Goal: Check status: Check status

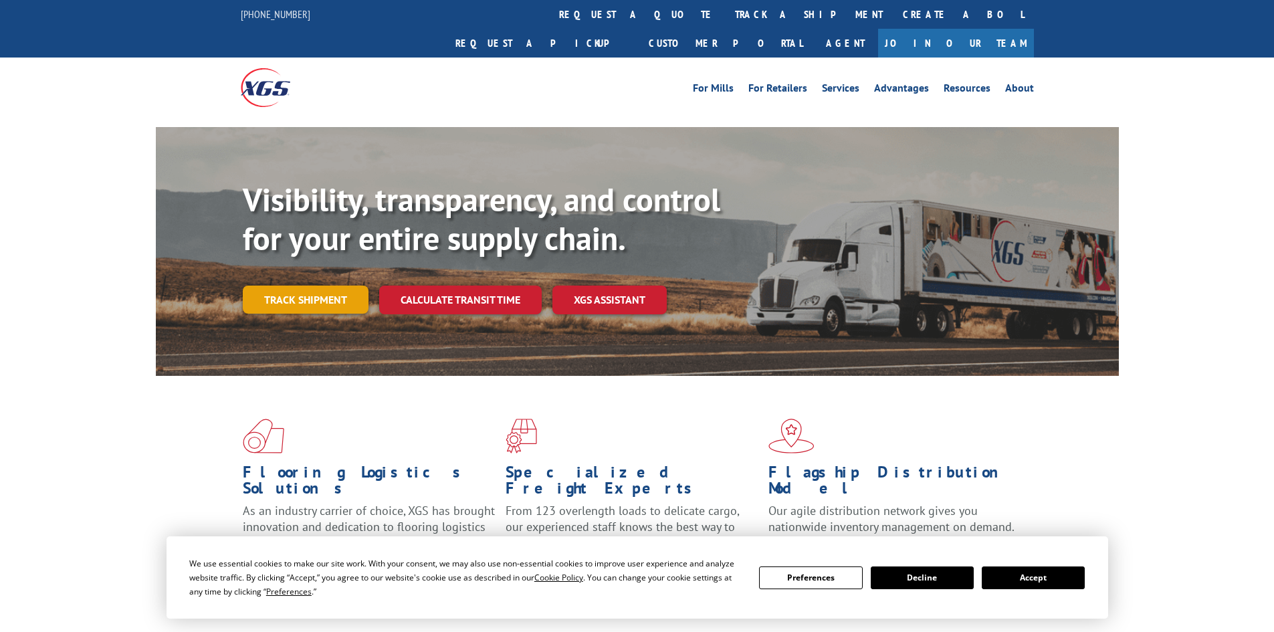
click at [324, 291] on div "Visibility, transparency, and control for your entire supply chain. Track shipm…" at bounding box center [681, 274] width 876 height 187
click at [324, 286] on link "Track shipment" at bounding box center [306, 300] width 126 height 28
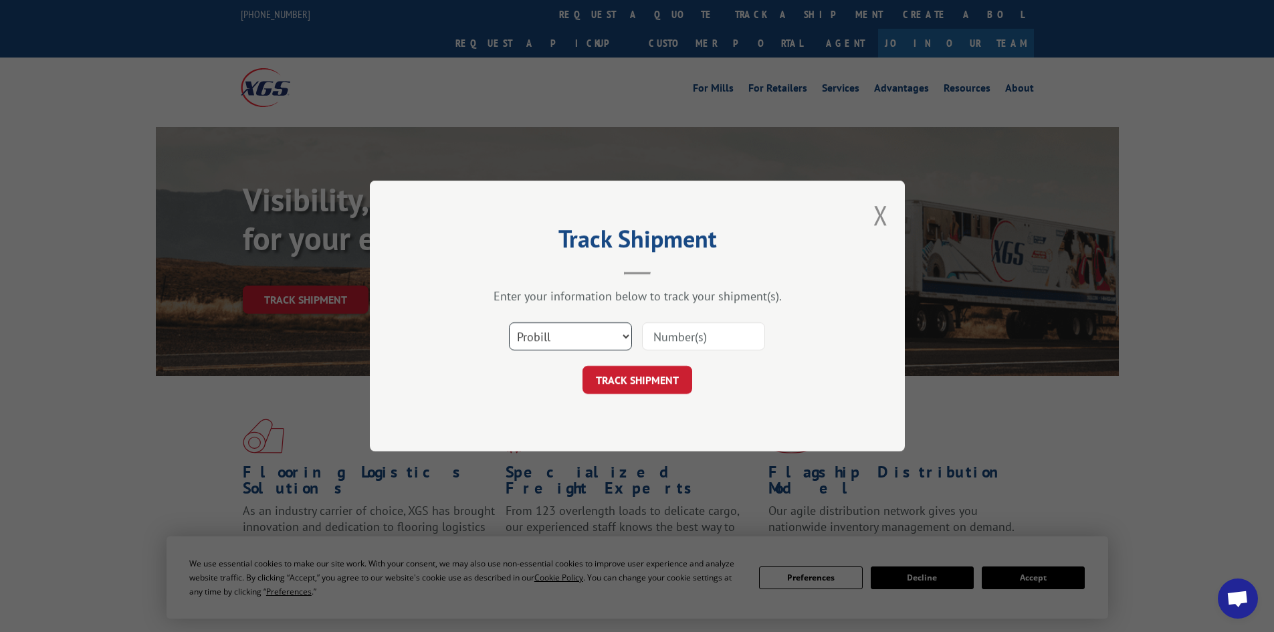
click at [595, 329] on select "Select category... Probill BOL PO" at bounding box center [570, 336] width 123 height 28
select select "po"
click at [509, 322] on select "Select category... Probill BOL PO" at bounding box center [570, 336] width 123 height 28
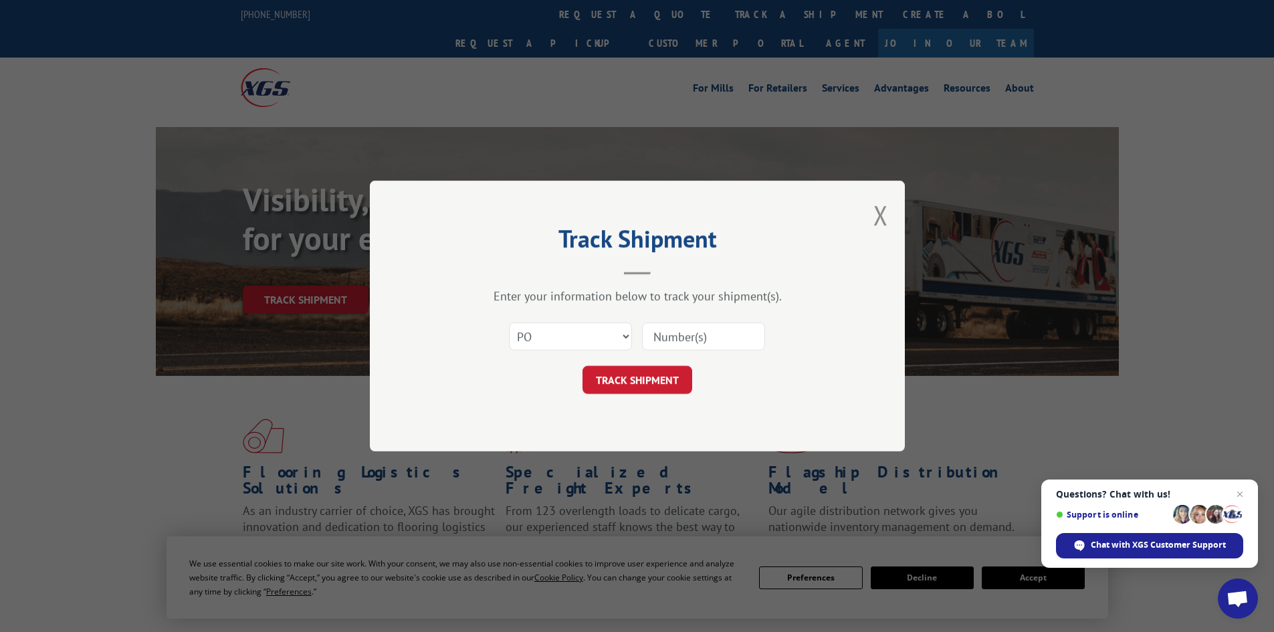
click at [695, 344] on input at bounding box center [703, 336] width 123 height 28
paste input "32500498"
type input "32500498"
click at [685, 380] on button "TRACK SHIPMENT" at bounding box center [637, 380] width 110 height 28
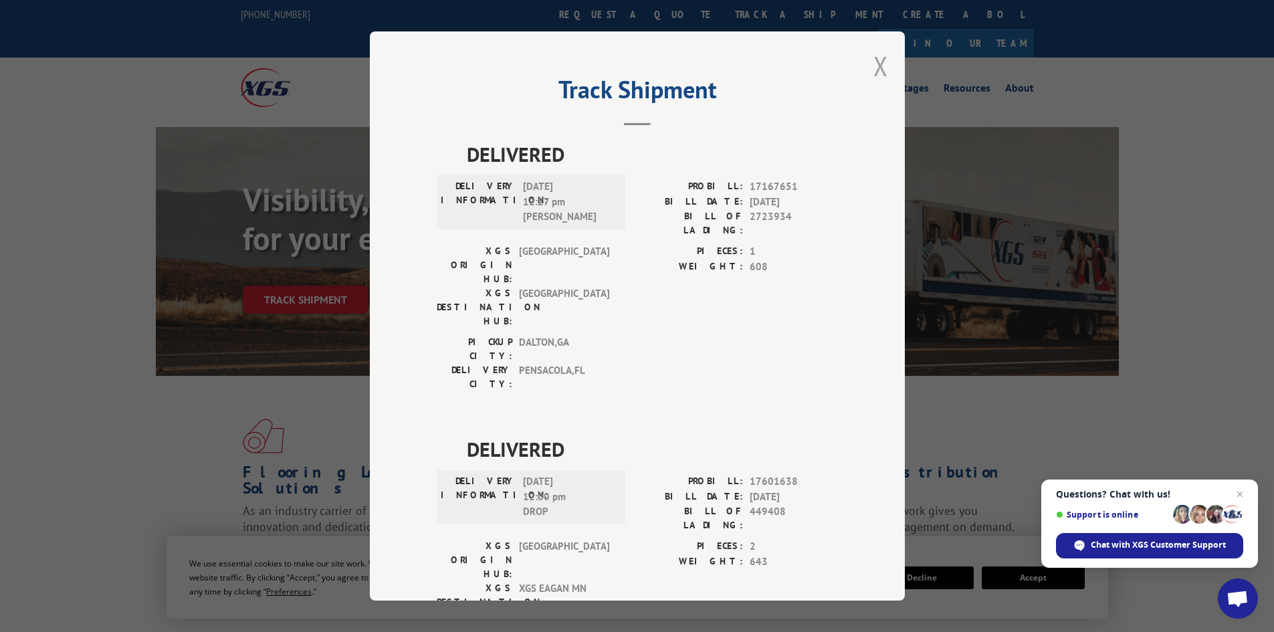
click at [873, 68] on button "Close modal" at bounding box center [880, 65] width 15 height 35
